Goal: Obtain resource: Download file/media

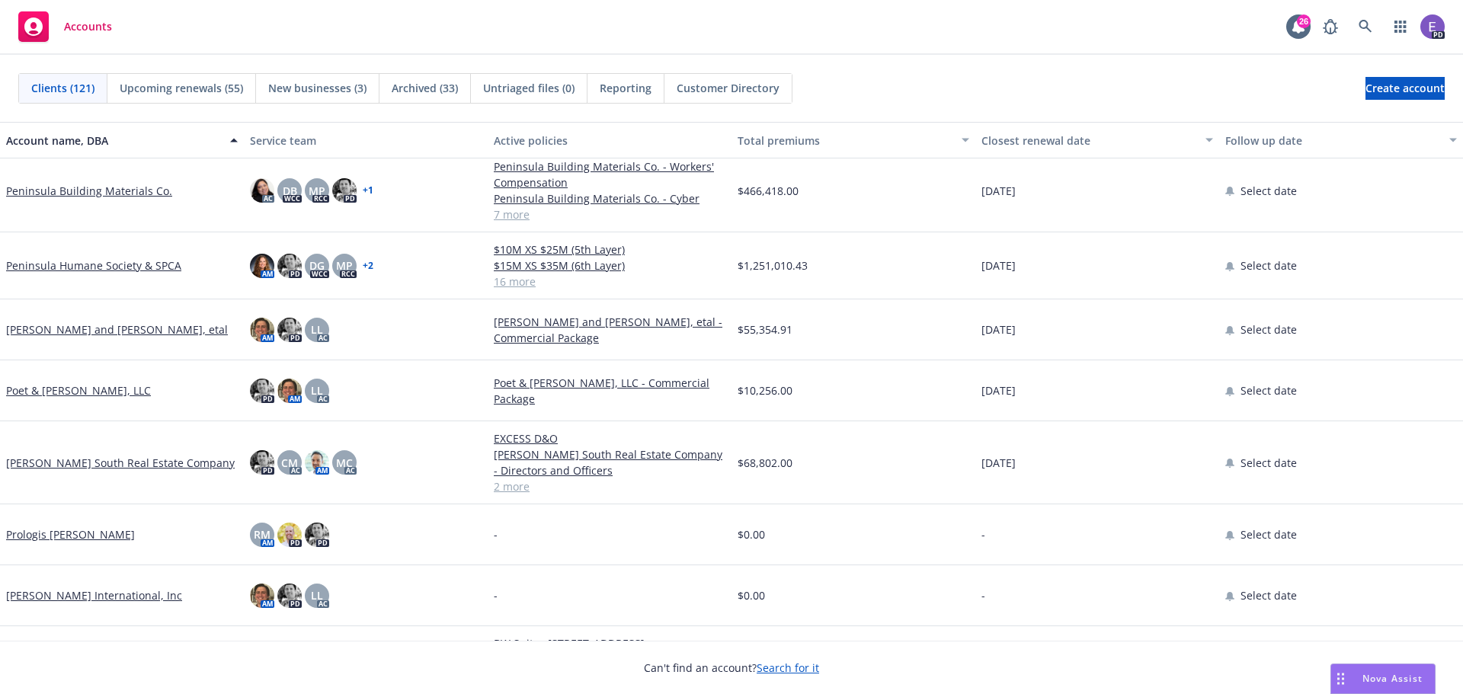
scroll to position [4724, 0]
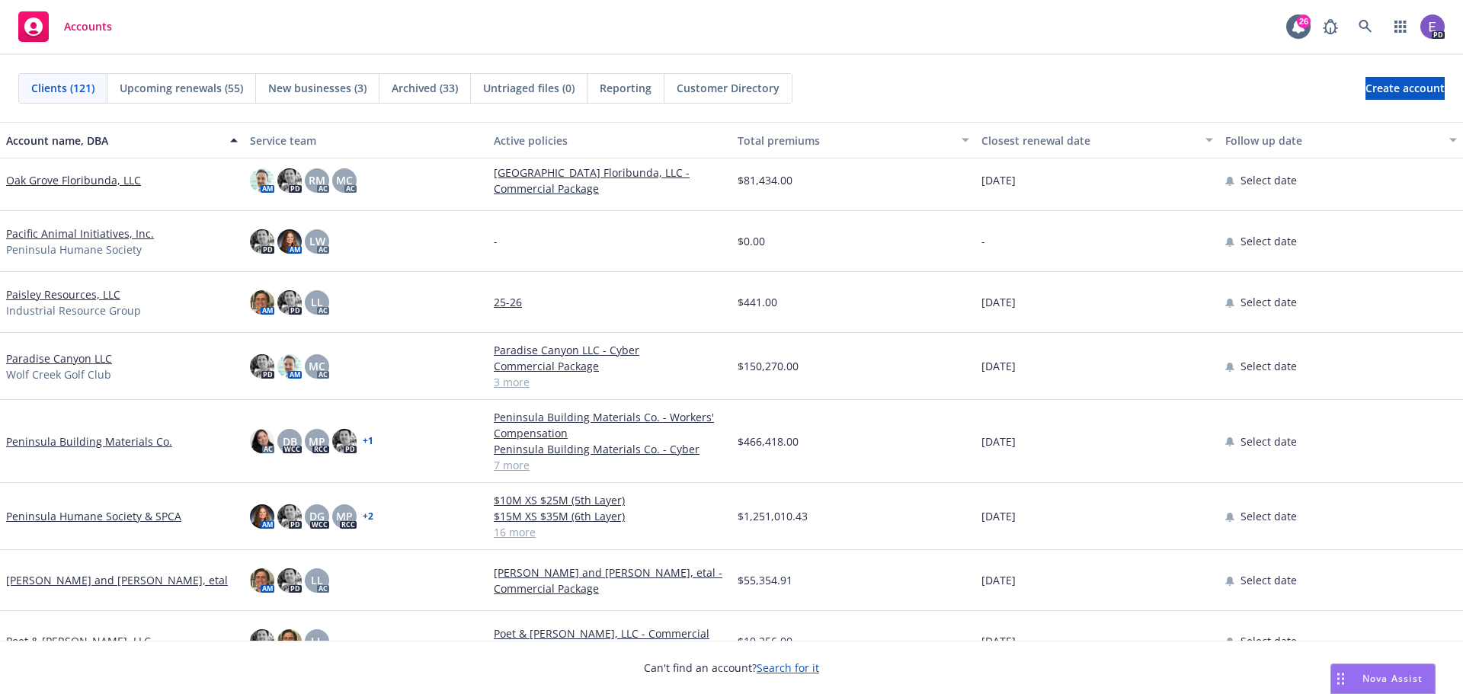
click at [98, 572] on link "[PERSON_NAME] and [PERSON_NAME], etal" at bounding box center [117, 580] width 222 height 16
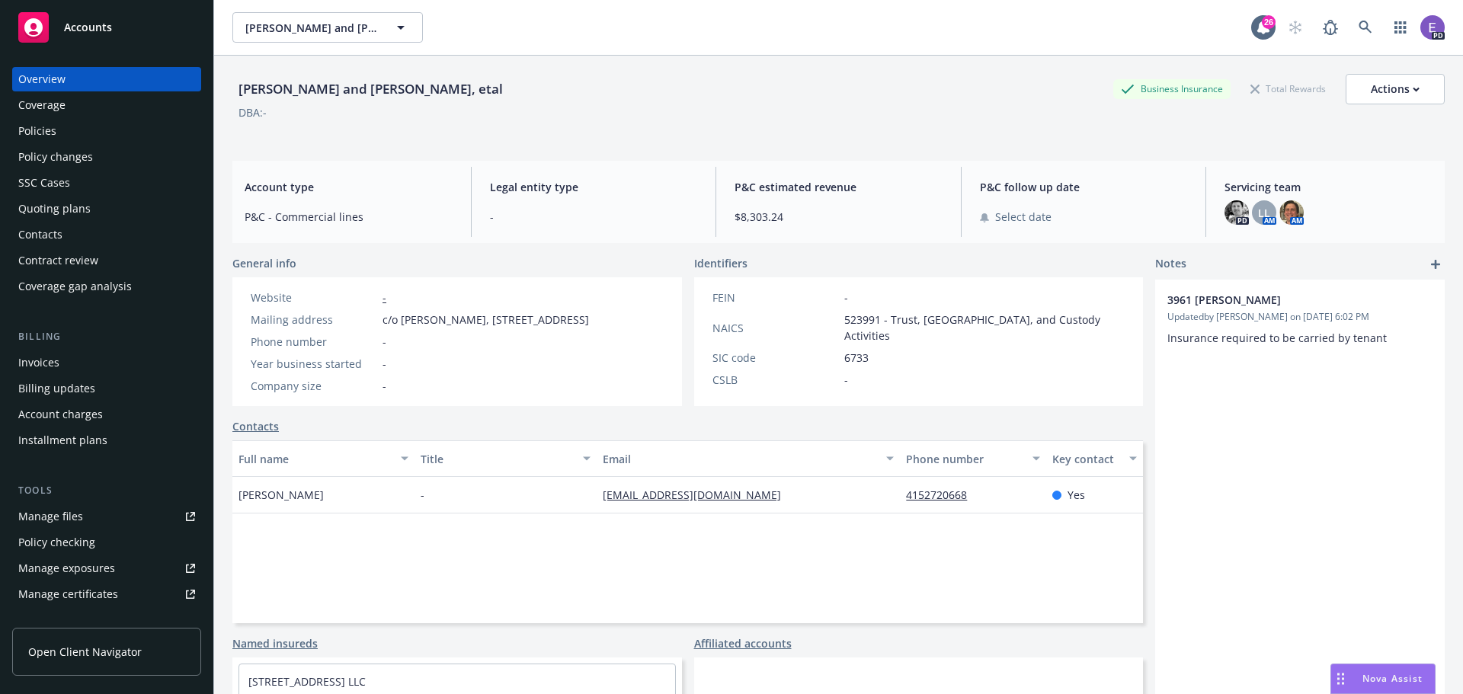
click at [46, 126] on div "Policies" at bounding box center [37, 131] width 38 height 24
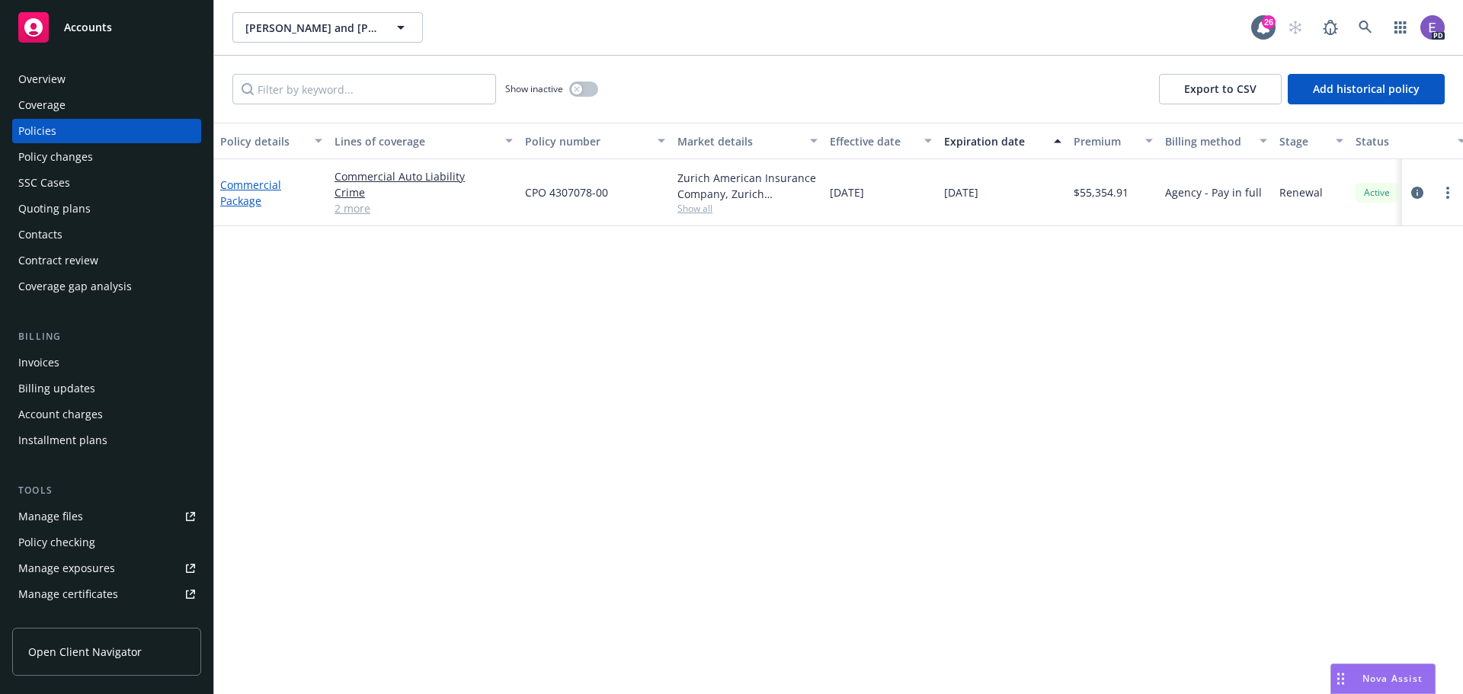
click at [242, 200] on link "Commercial Package" at bounding box center [250, 193] width 61 height 30
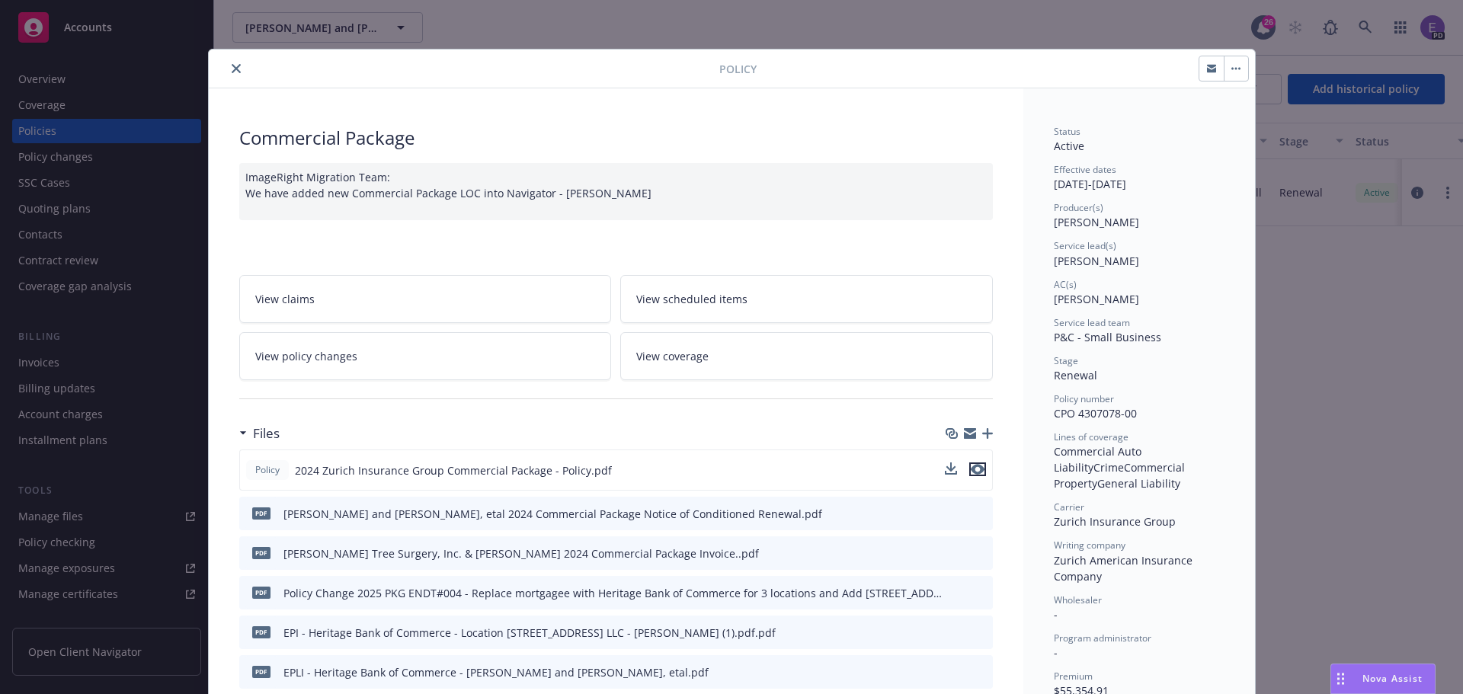
click at [975, 472] on icon "preview file" at bounding box center [978, 469] width 14 height 11
click at [91, 30] on div "Policy Commercial Package ImageRight Migration Team: We have added new Commerci…" at bounding box center [731, 347] width 1463 height 694
click at [232, 65] on icon "close" at bounding box center [236, 68] width 9 height 9
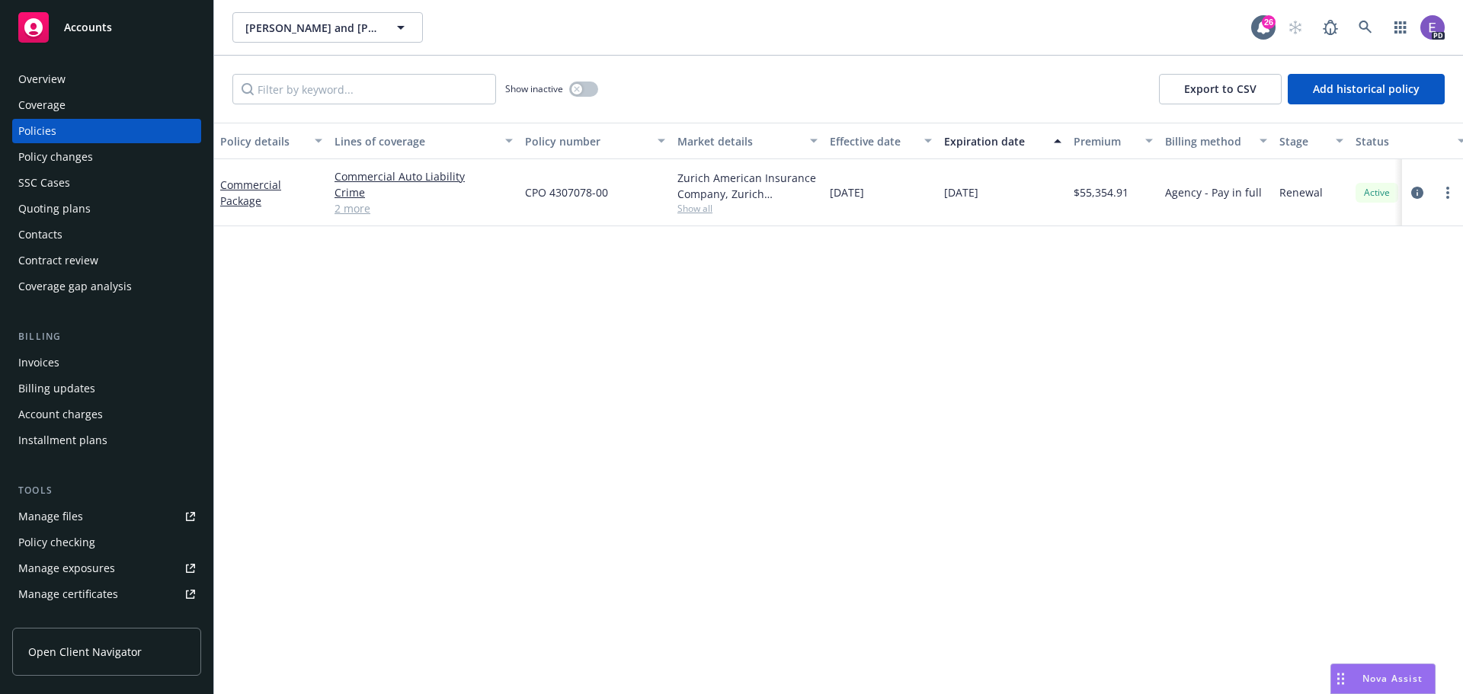
drag, startPoint x: 88, startPoint y: 25, endPoint x: 71, endPoint y: 31, distance: 17.8
click at [88, 25] on span "Accounts" at bounding box center [88, 27] width 48 height 12
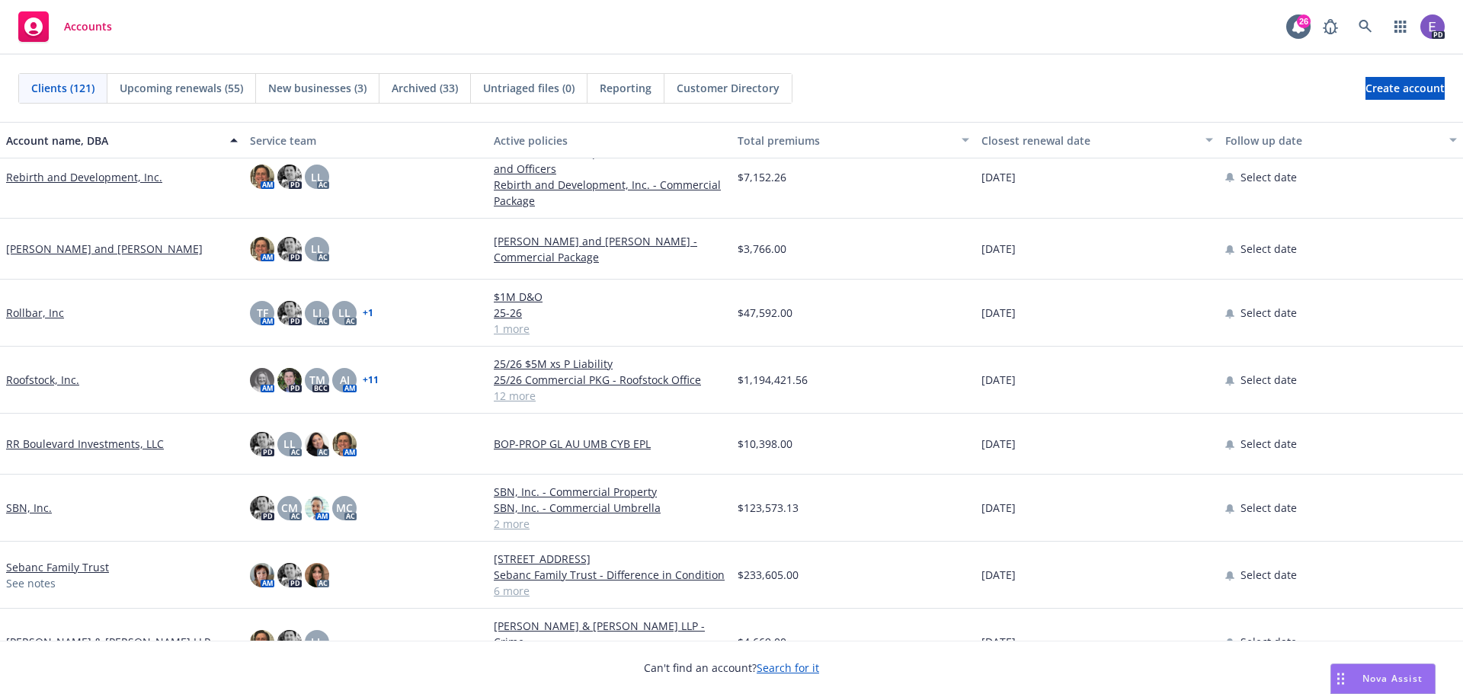
scroll to position [5486, 0]
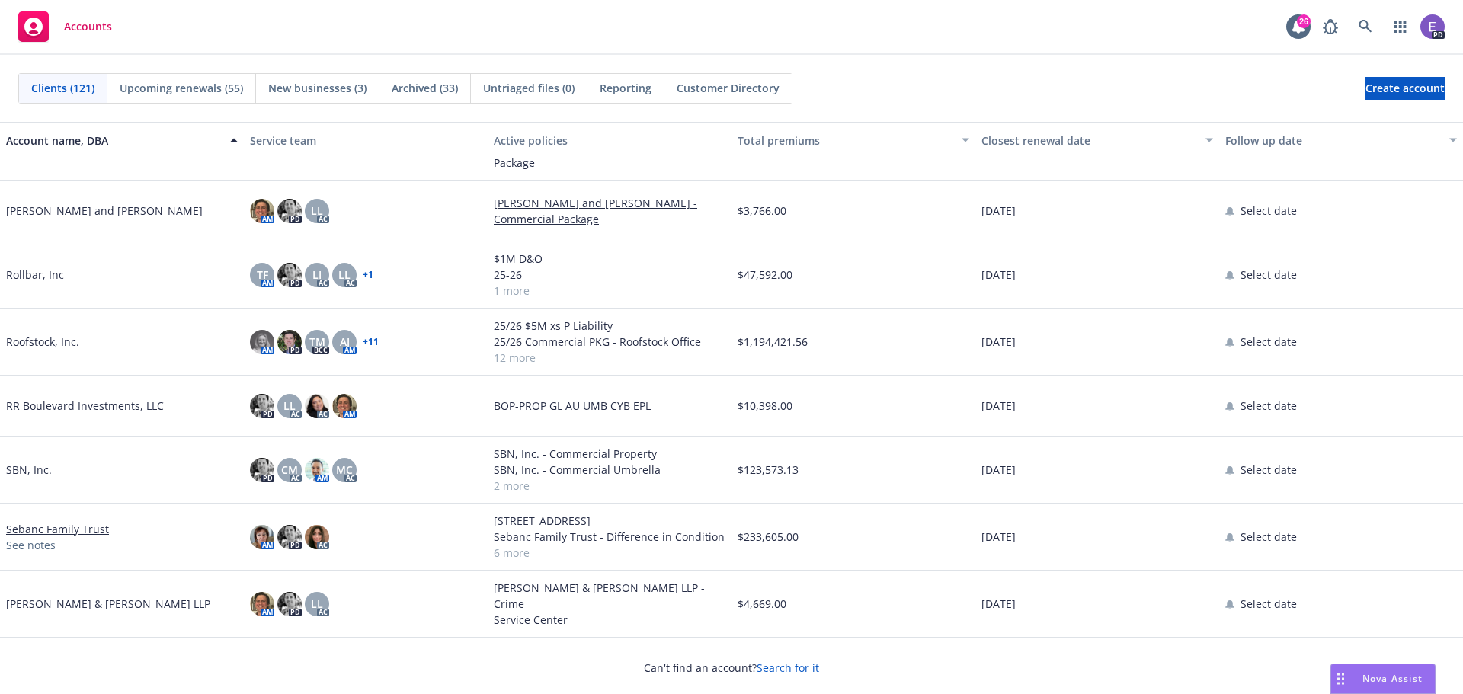
click at [40, 341] on link "Roofstock, Inc." at bounding box center [42, 342] width 73 height 16
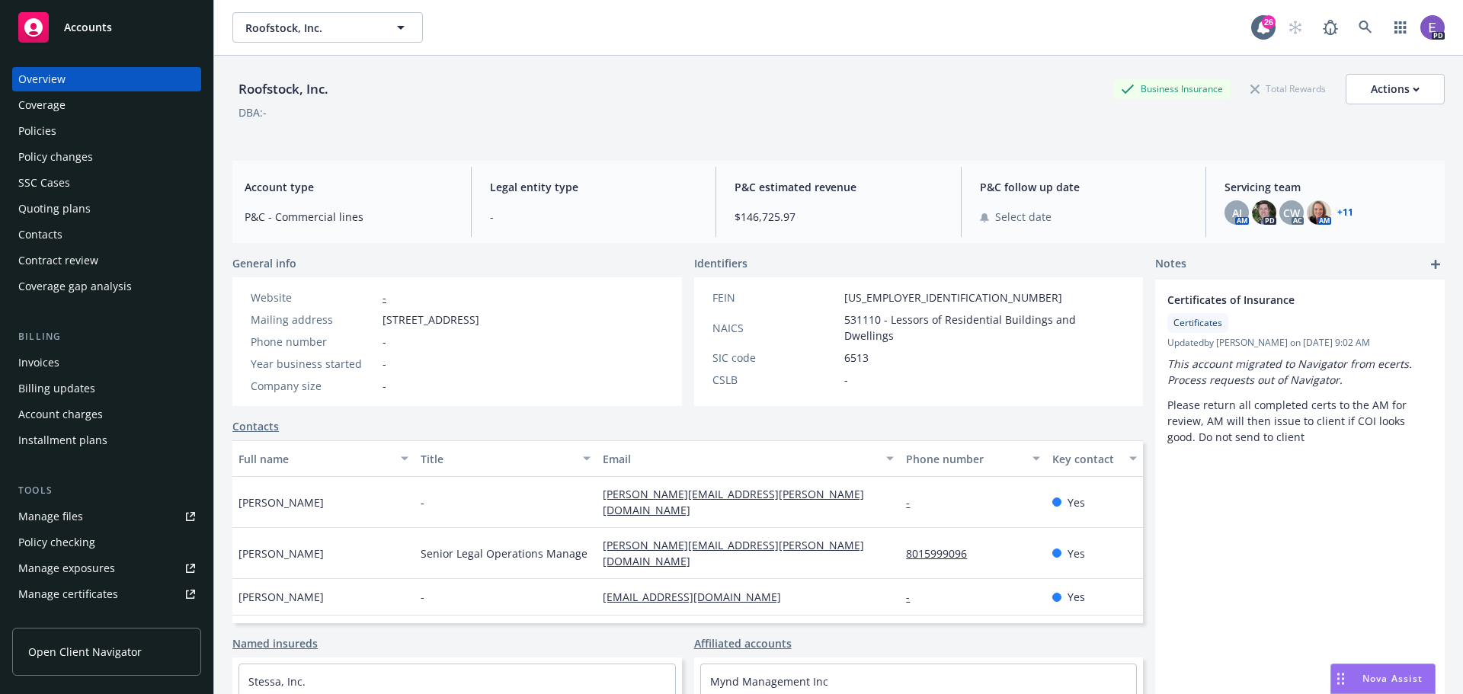
click at [37, 137] on div "Policies" at bounding box center [37, 131] width 38 height 24
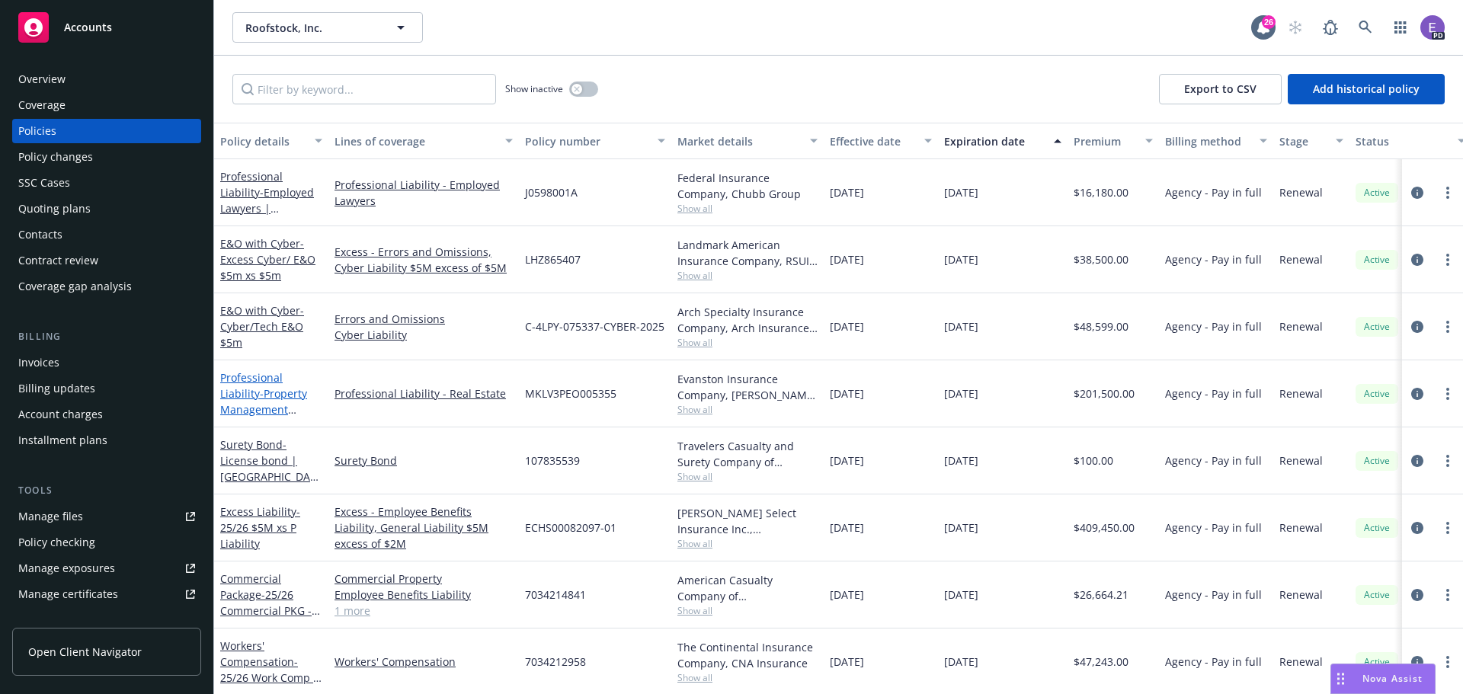
click at [254, 384] on link "Professional Liability - Property Management Professional Liability $5m" at bounding box center [263, 409] width 87 height 78
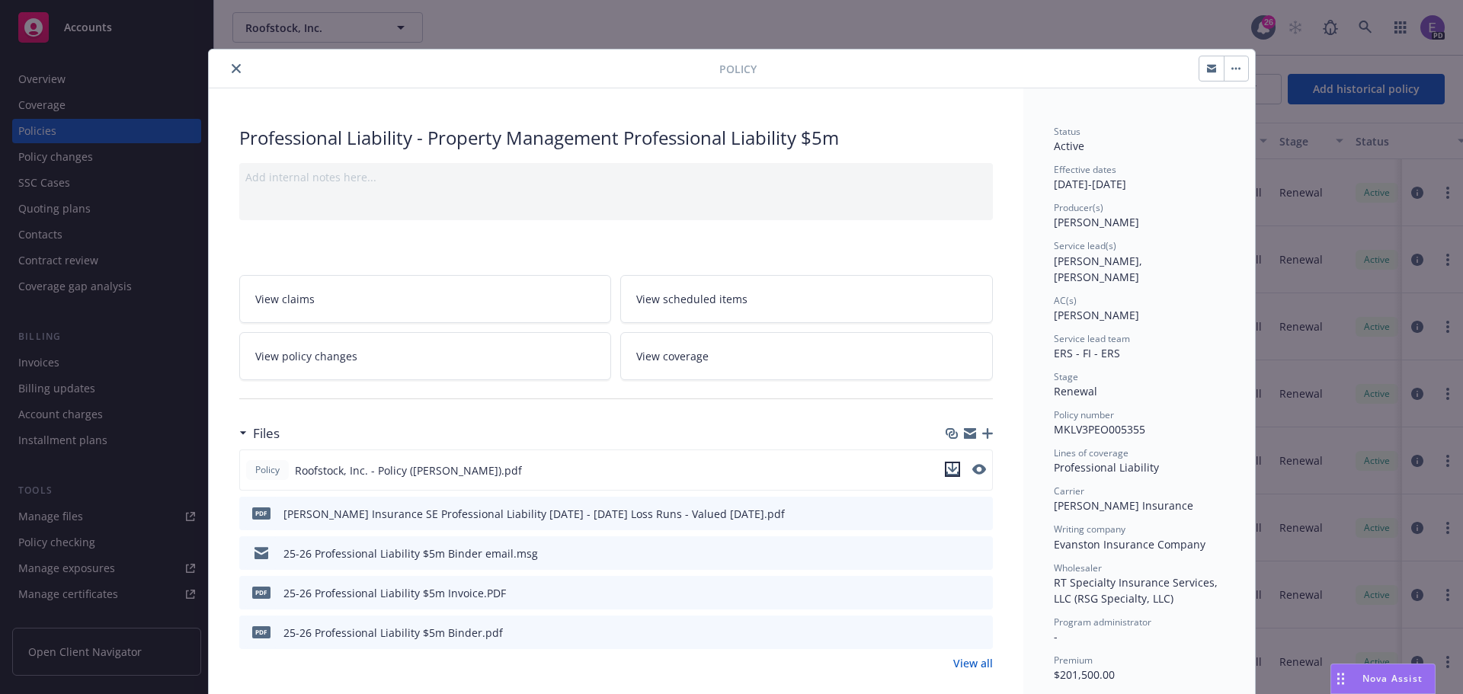
click at [948, 472] on icon "download file" at bounding box center [952, 469] width 12 height 12
drag, startPoint x: 232, startPoint y: 72, endPoint x: 261, endPoint y: 96, distance: 37.9
click at [232, 72] on icon "close" at bounding box center [236, 68] width 9 height 9
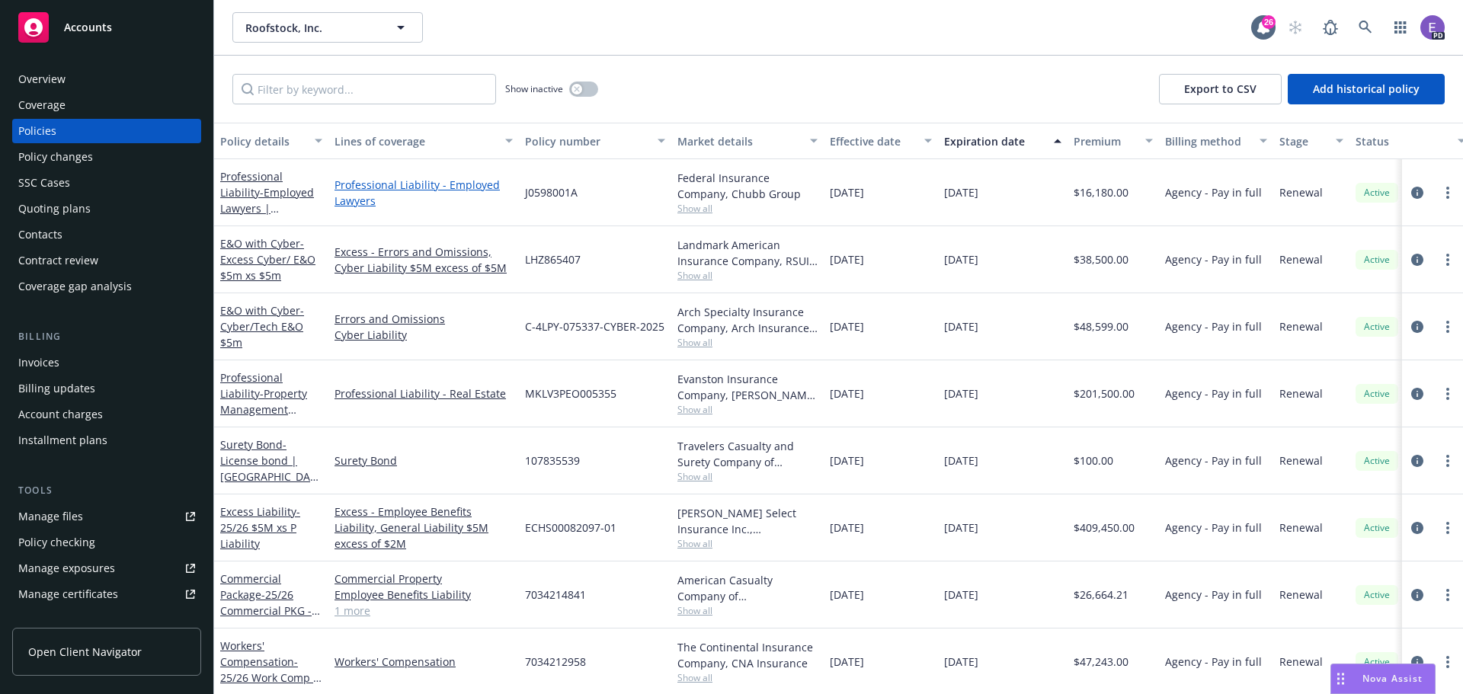
click at [348, 196] on link "Professional Liability - Employed Lawyers" at bounding box center [423, 193] width 178 height 32
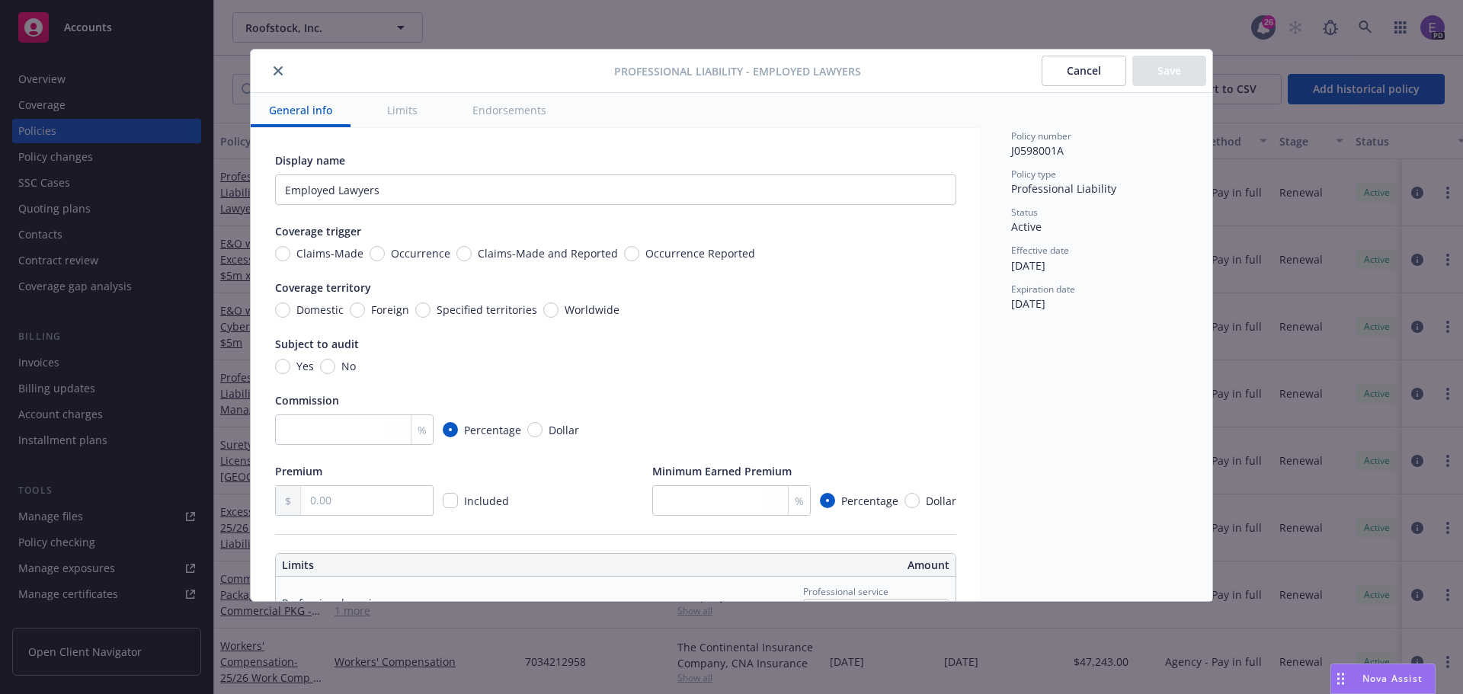
drag, startPoint x: 282, startPoint y: 71, endPoint x: 260, endPoint y: 219, distance: 149.5
click at [282, 71] on icon "close" at bounding box center [278, 70] width 9 height 9
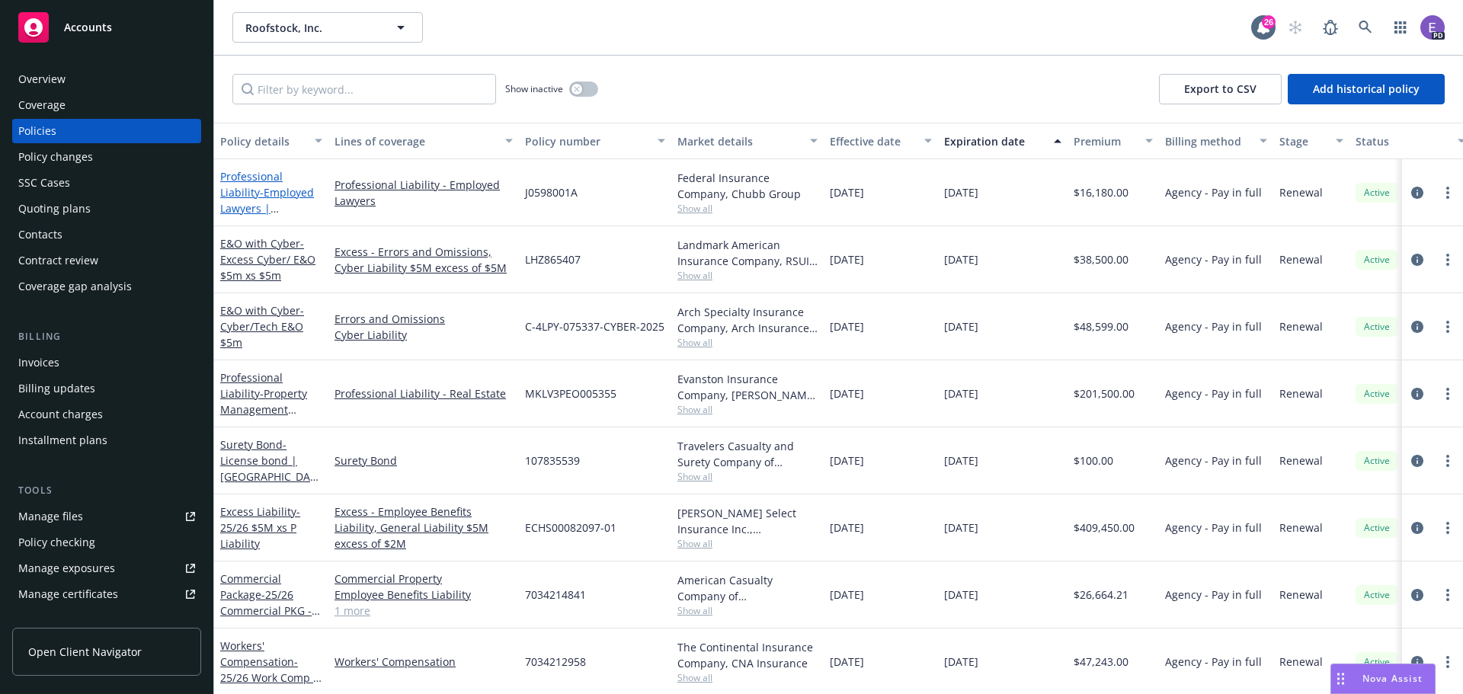
click at [268, 199] on span "- Employed Lawyers | Employed Lawyers Liability" at bounding box center [267, 216] width 94 height 62
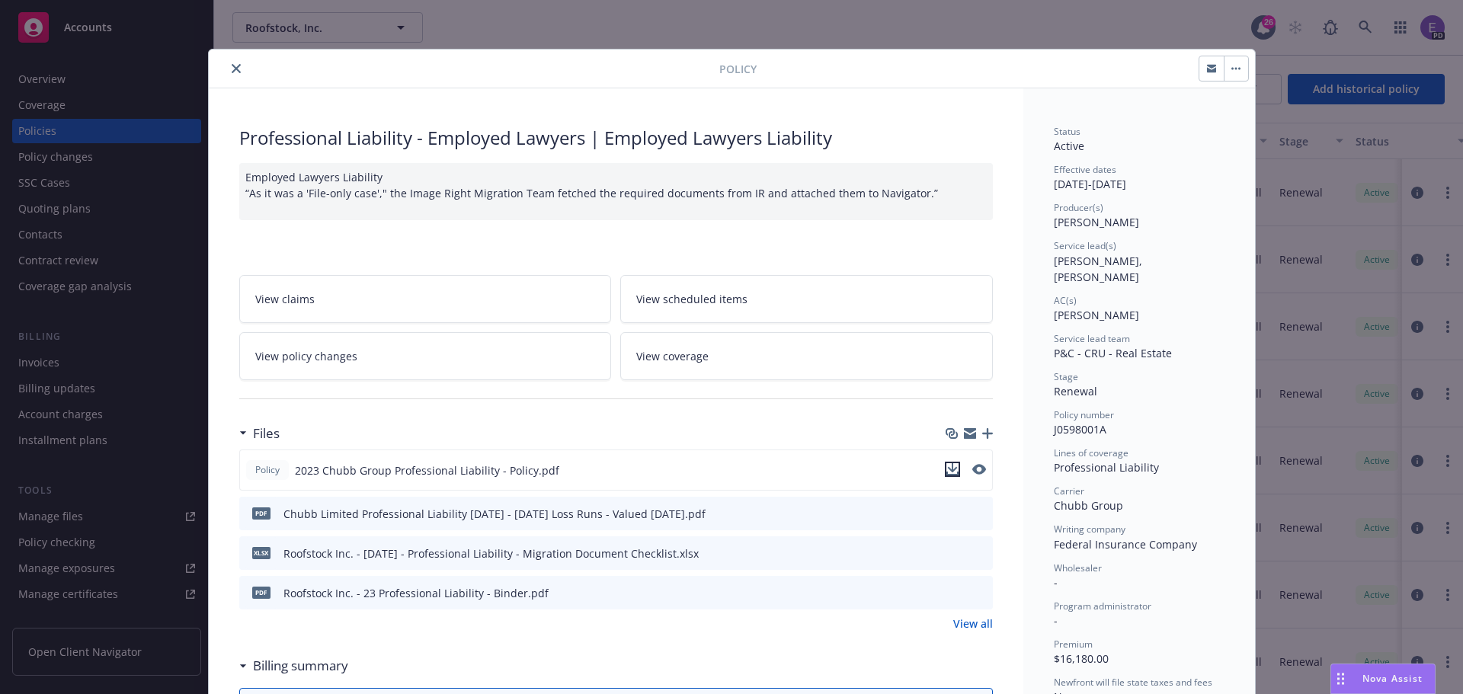
click at [946, 470] on icon "download file" at bounding box center [952, 469] width 12 height 12
click at [232, 67] on icon "close" at bounding box center [236, 68] width 9 height 9
